Goal: Task Accomplishment & Management: Manage account settings

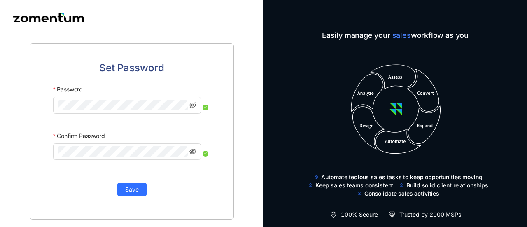
click at [23, 170] on div "Set Password Password Confirm Password Save" at bounding box center [131, 130] width 263 height 191
click at [140, 192] on button "Save" at bounding box center [131, 189] width 29 height 13
click at [68, 174] on div "Save" at bounding box center [131, 184] width 157 height 21
click at [130, 190] on span "Save" at bounding box center [132, 189] width 14 height 9
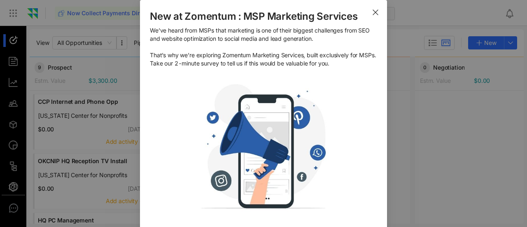
click at [372, 11] on icon "Close" at bounding box center [375, 12] width 7 height 7
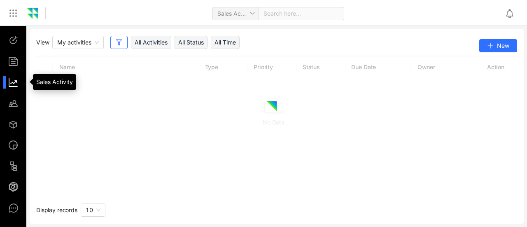
click at [12, 86] on div at bounding box center [17, 82] width 18 height 13
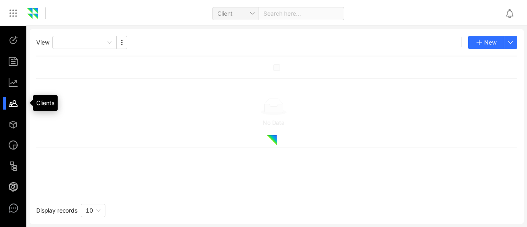
click at [11, 102] on div at bounding box center [17, 103] width 18 height 13
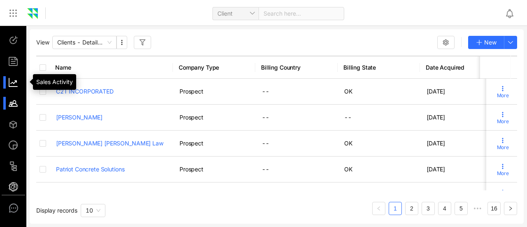
click at [15, 84] on div at bounding box center [17, 82] width 18 height 13
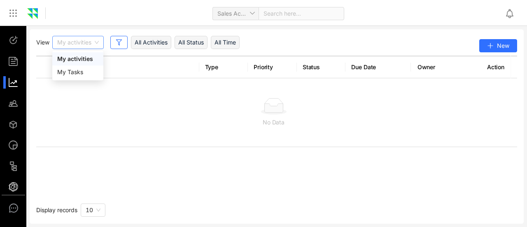
click at [98, 44] on span "My activities" at bounding box center [78, 42] width 42 height 12
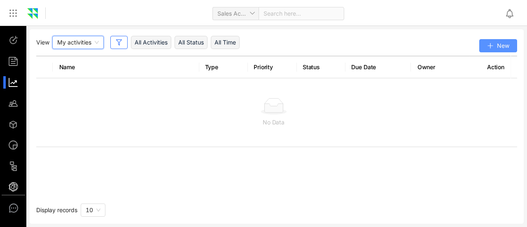
click at [490, 45] on icon "button" at bounding box center [490, 45] width 7 height 7
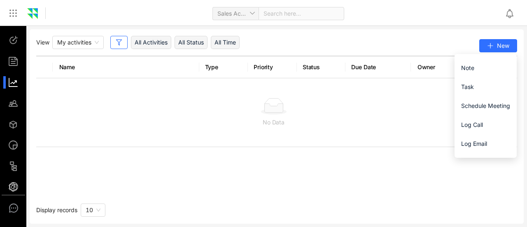
click at [408, 46] on div "View My activities All Activities All Status All Time New" at bounding box center [276, 46] width 480 height 20
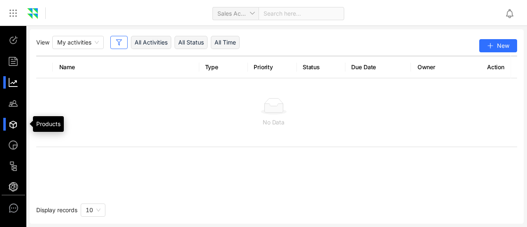
click at [16, 124] on div at bounding box center [17, 124] width 18 height 13
